Goal: Navigation & Orientation: Find specific page/section

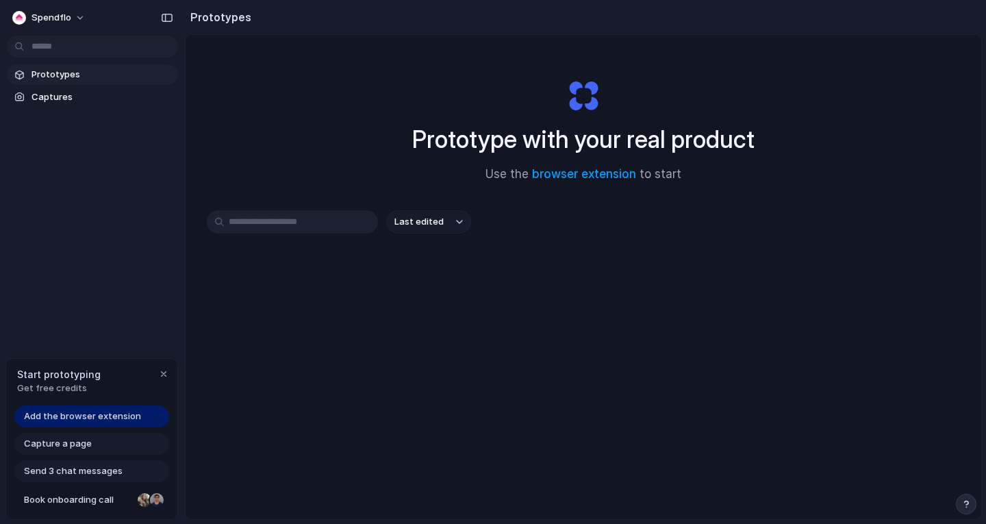
click at [108, 74] on span "Prototypes" at bounding box center [101, 75] width 141 height 14
click at [62, 92] on span "Captures" at bounding box center [101, 97] width 141 height 14
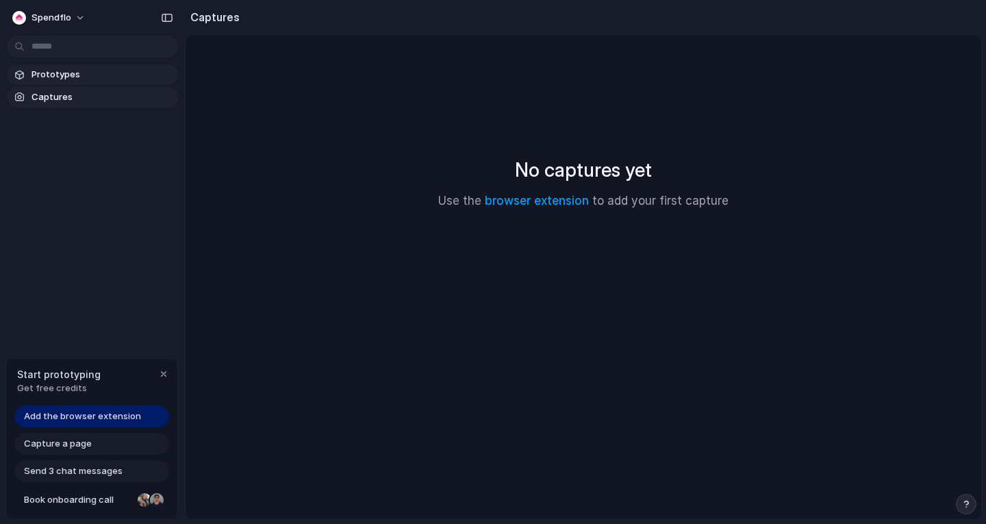
click at [70, 81] on link "Prototypes" at bounding box center [92, 74] width 171 height 21
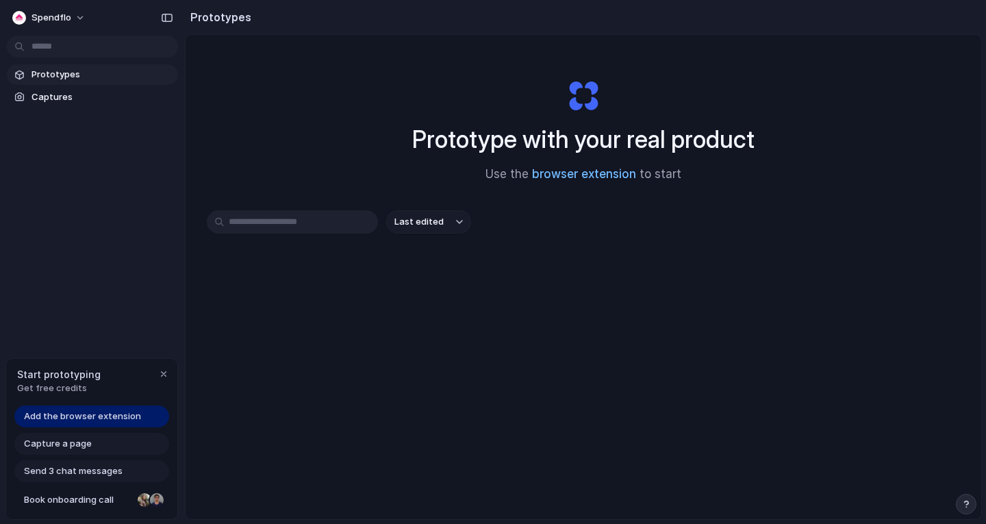
click at [574, 171] on link "browser extension" at bounding box center [584, 174] width 104 height 14
